Goal: Transaction & Acquisition: Subscribe to service/newsletter

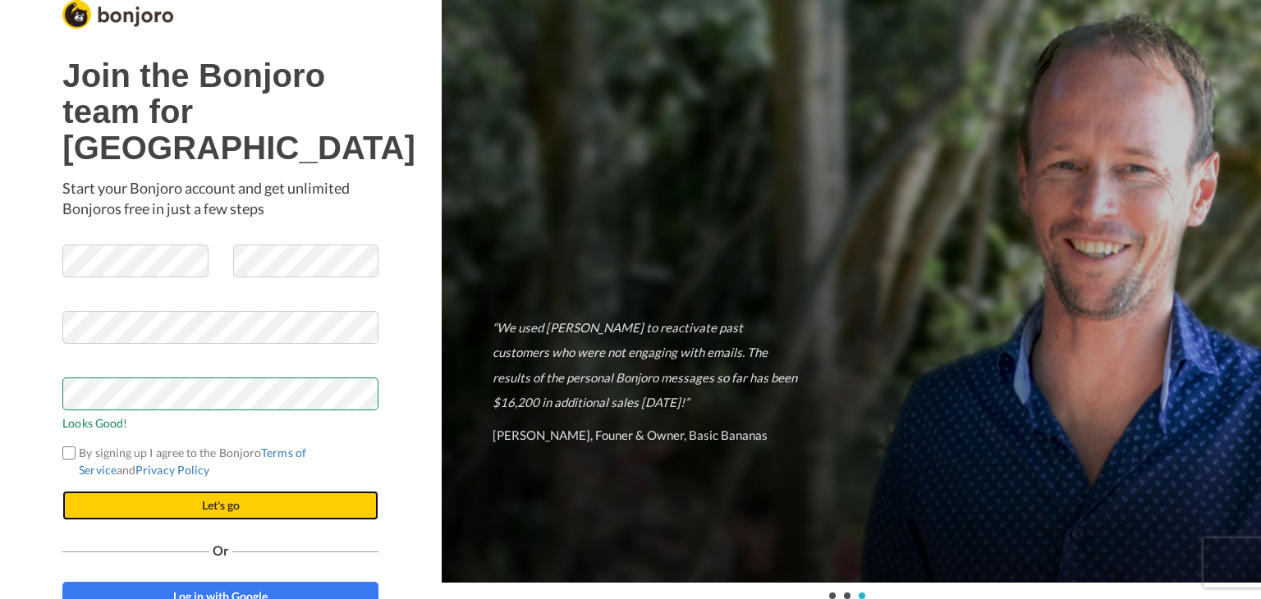
click at [223, 520] on button "Let's go" at bounding box center [220, 506] width 316 height 30
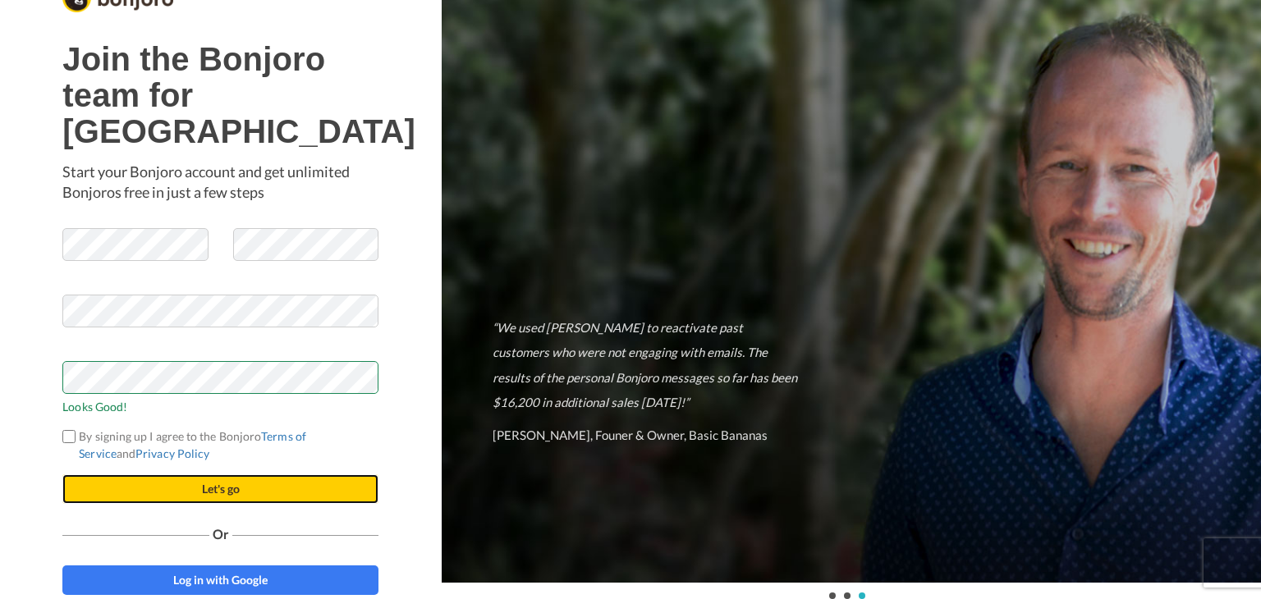
scroll to position [34, 0]
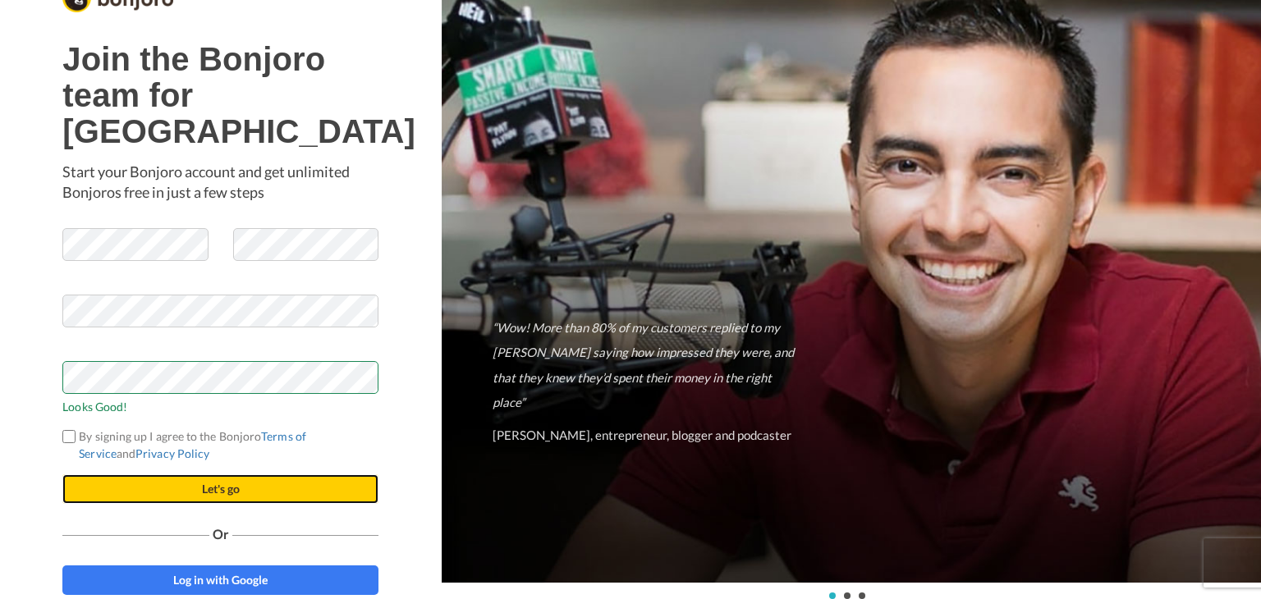
click at [217, 490] on button "Let's go" at bounding box center [220, 489] width 316 height 30
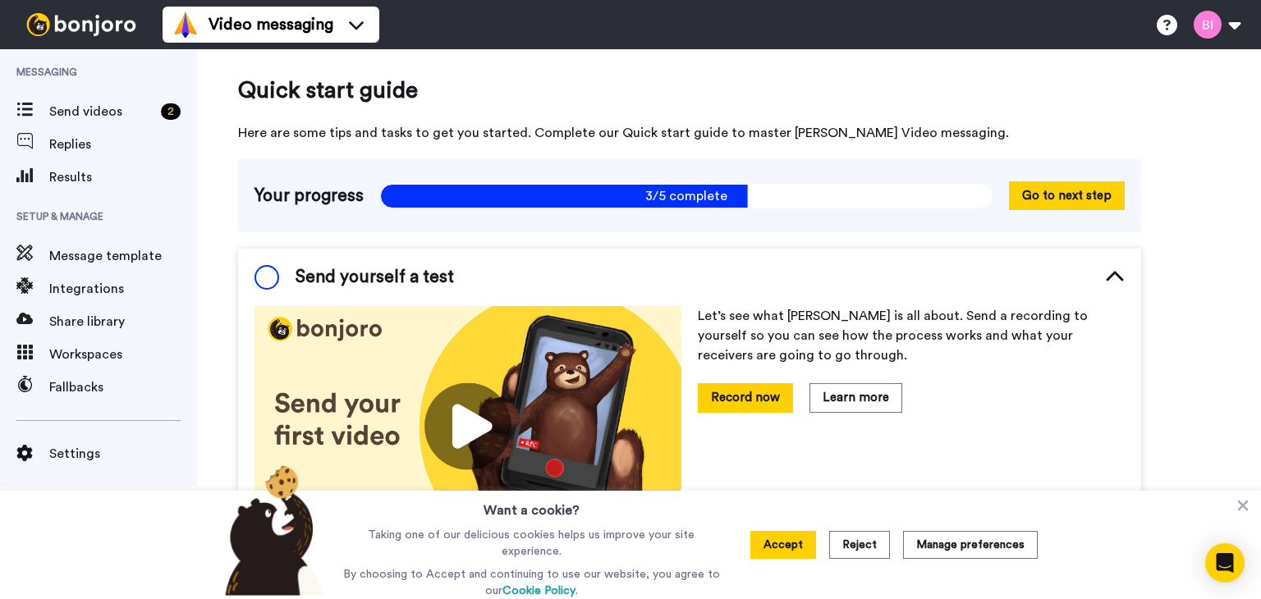
scroll to position [14, 0]
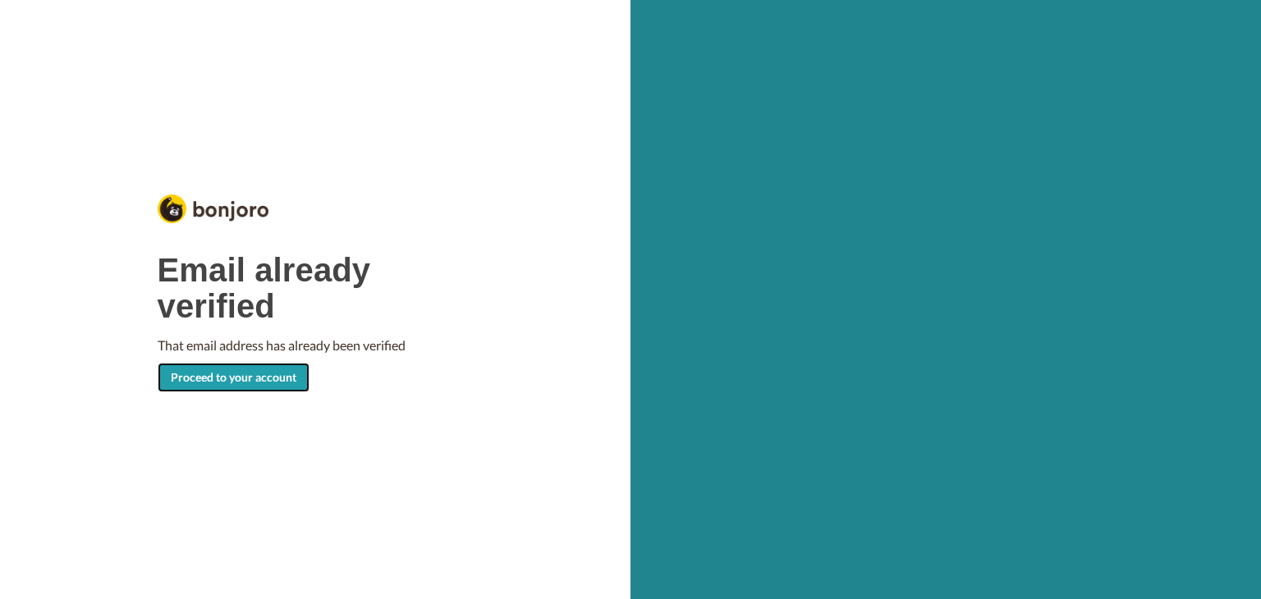
click at [250, 377] on link "Proceed to your account" at bounding box center [234, 378] width 152 height 30
